Goal: Information Seeking & Learning: Learn about a topic

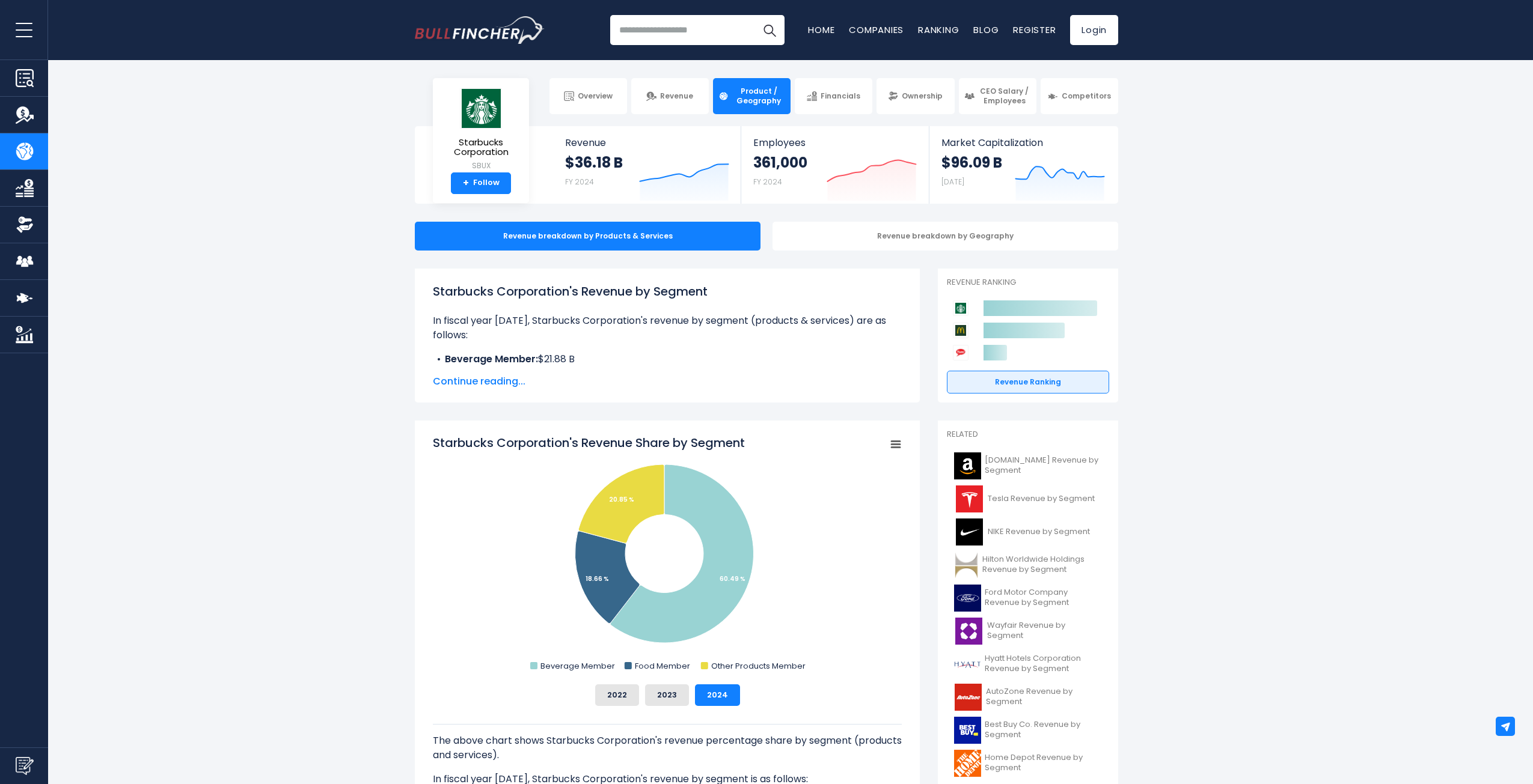
drag, startPoint x: 730, startPoint y: 296, endPoint x: 408, endPoint y: 285, distance: 322.2
copy h1 "Starbucks Corporation's Revenue by Segment"
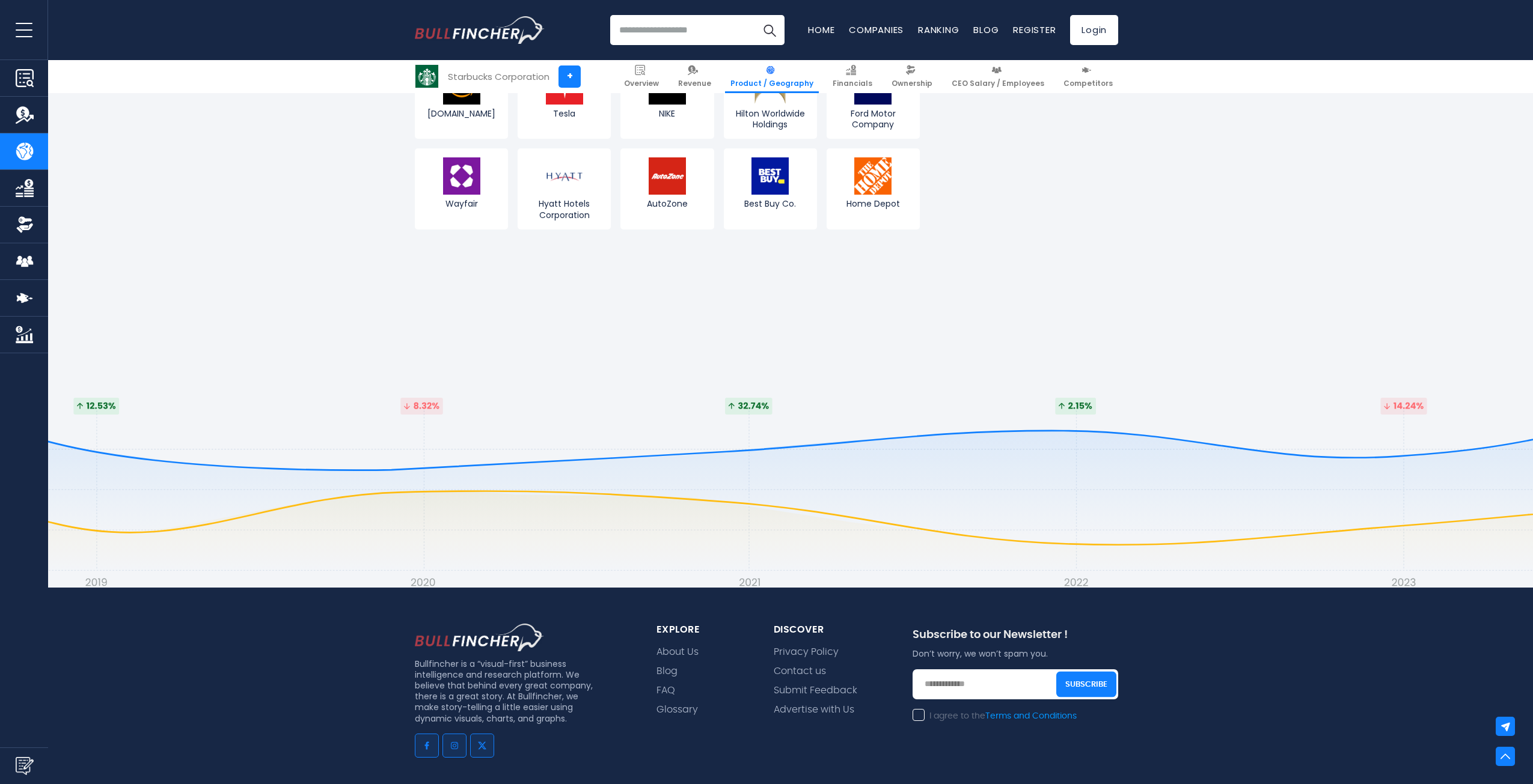
scroll to position [2553, 0]
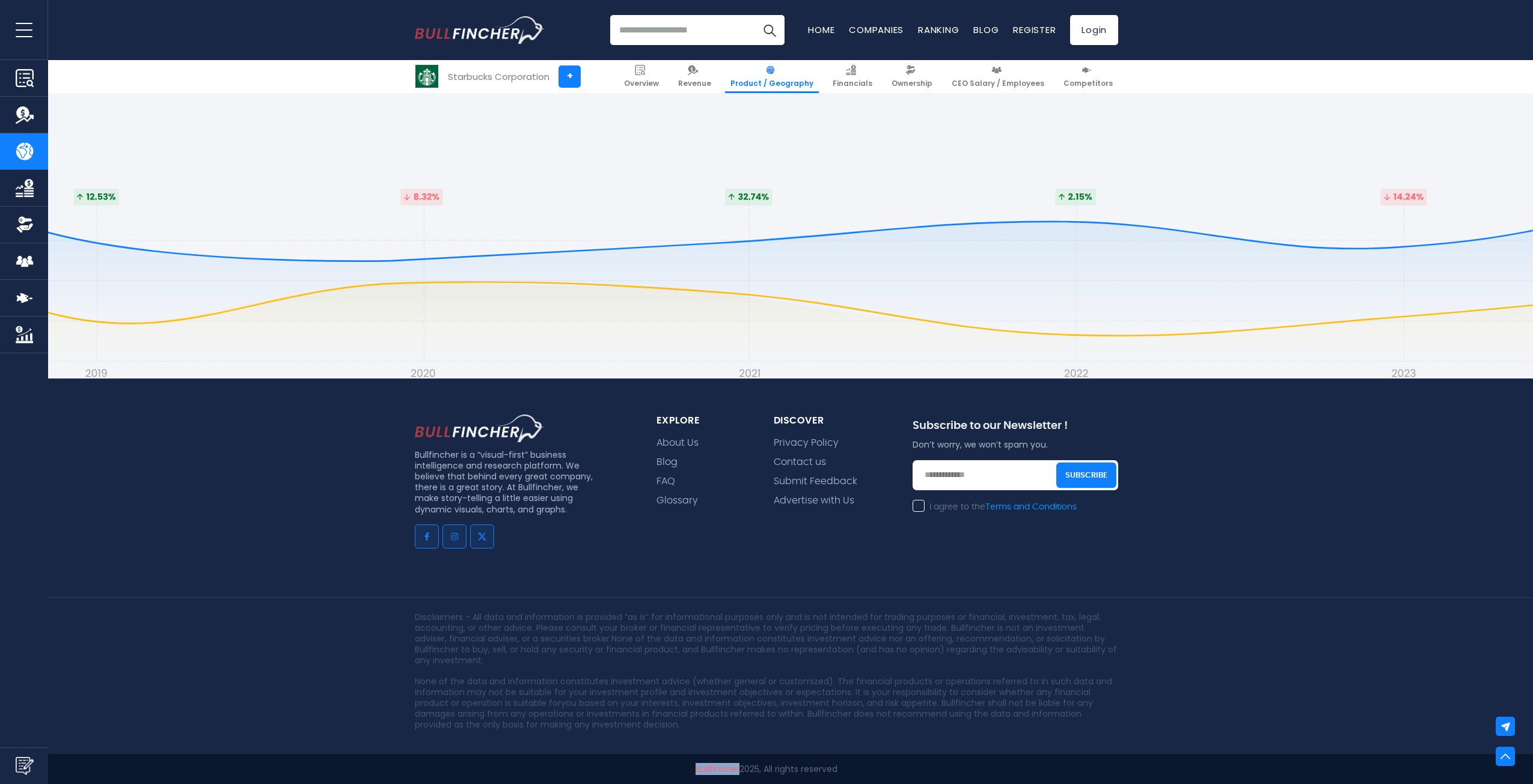
drag, startPoint x: 688, startPoint y: 770, endPoint x: 737, endPoint y: 772, distance: 49.0
click at [737, 772] on p "Bullfincher 2025, All rights reserved" at bounding box center [766, 768] width 703 height 11
copy link "Bullfincher"
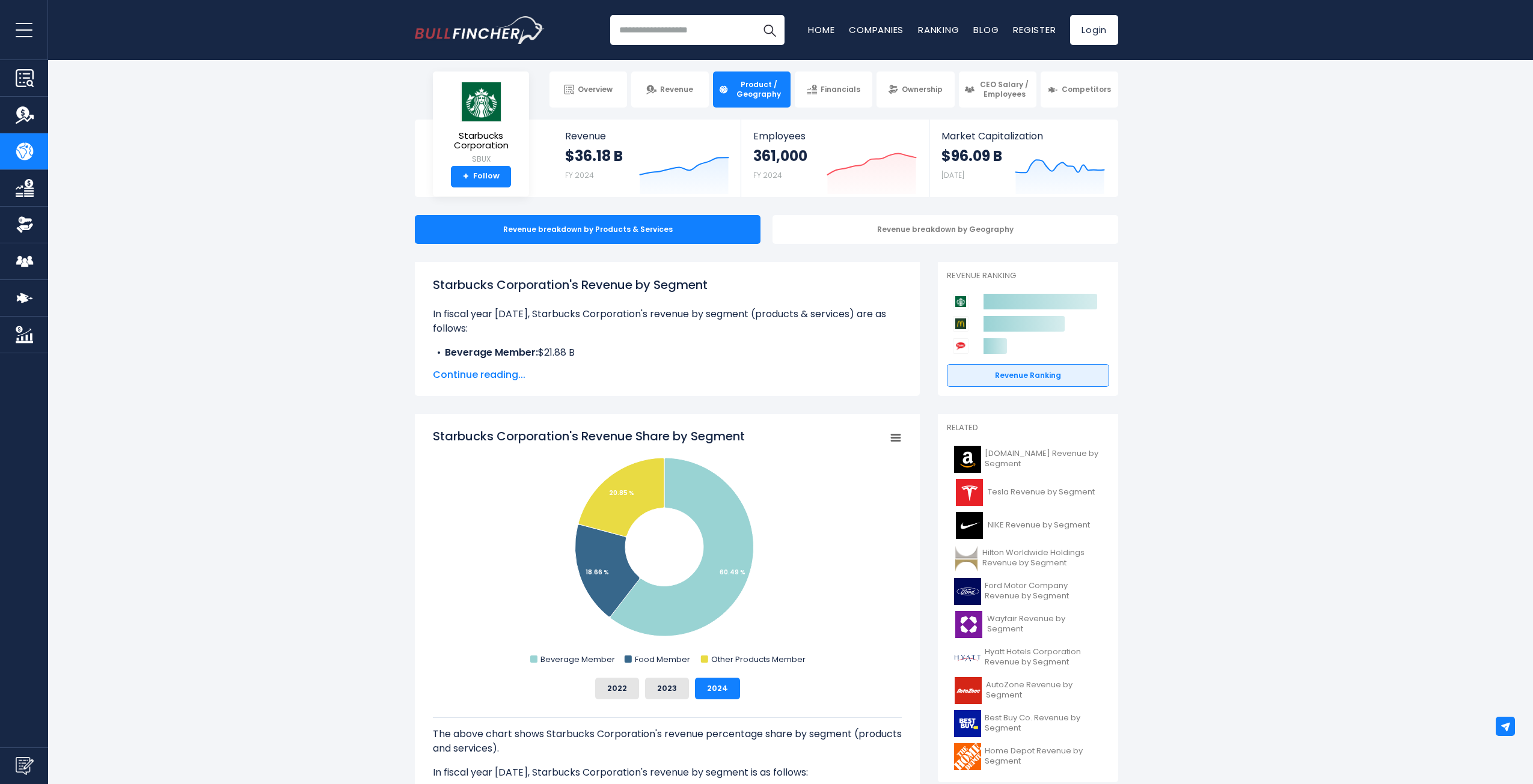
scroll to position [0, 0]
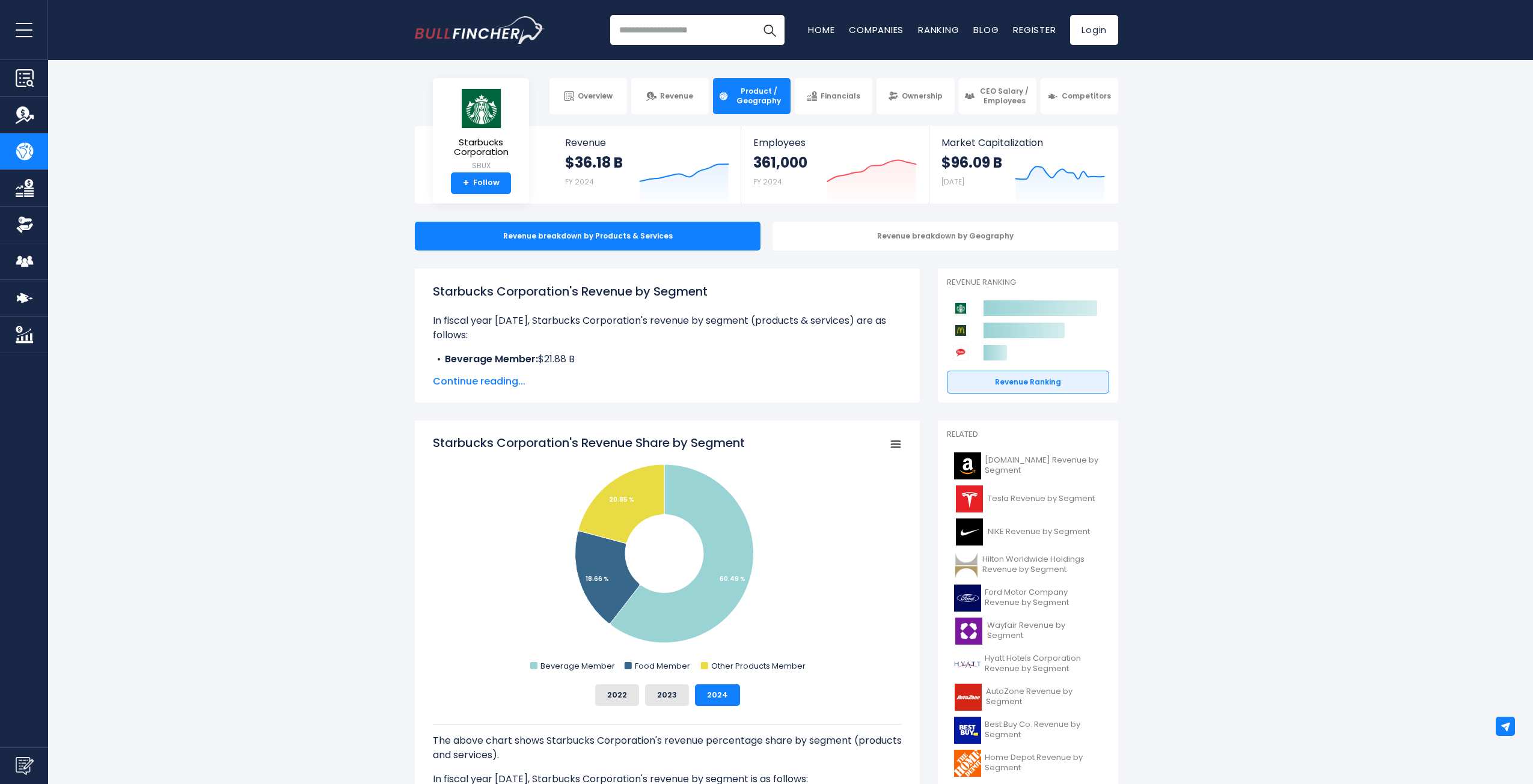
click at [508, 384] on span "Continue reading..." at bounding box center [667, 381] width 469 height 14
